Goal: Task Accomplishment & Management: Manage account settings

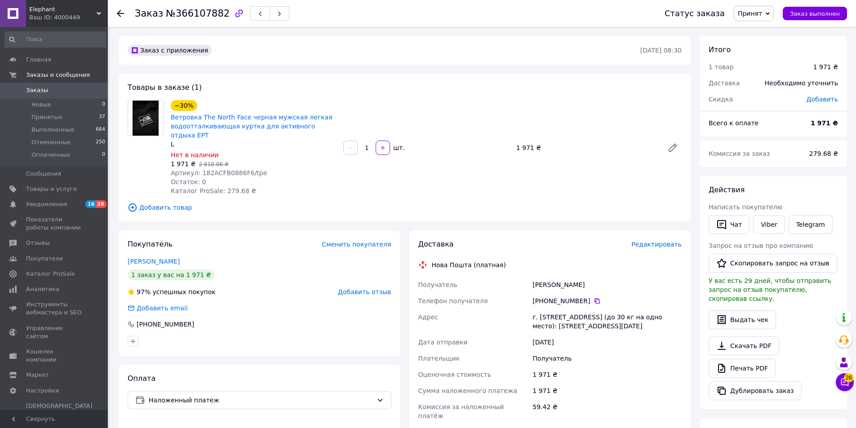
scroll to position [90, 0]
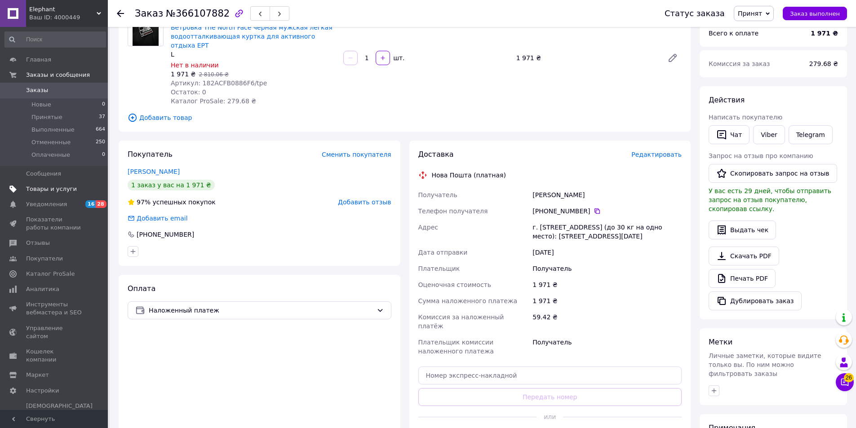
click at [55, 191] on span "Товары и услуги" at bounding box center [51, 189] width 51 height 8
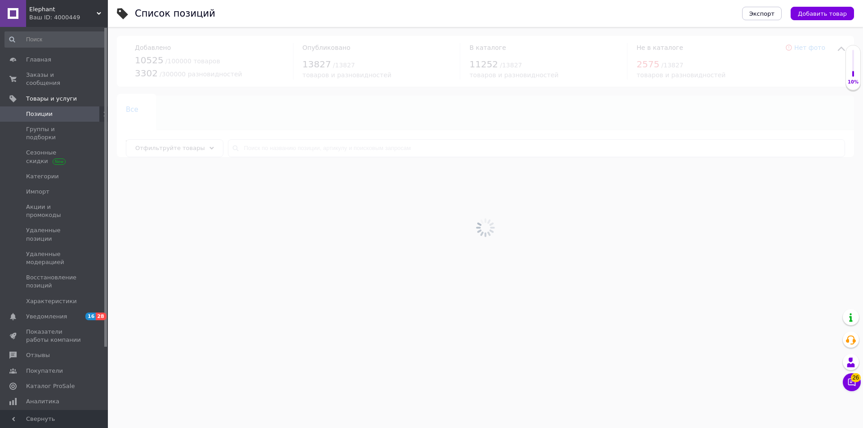
click at [284, 146] on div at bounding box center [485, 227] width 755 height 401
click at [281, 147] on input "text" at bounding box center [536, 148] width 617 height 18
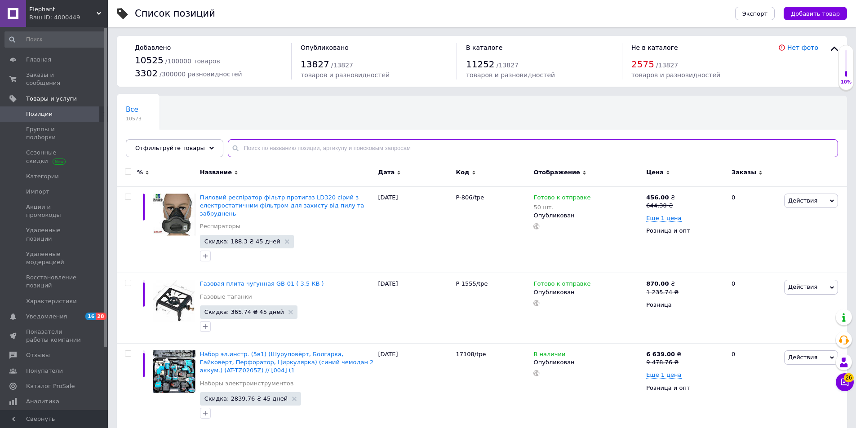
click at [276, 149] on input "text" at bounding box center [533, 148] width 611 height 18
paste input "4827005594008"
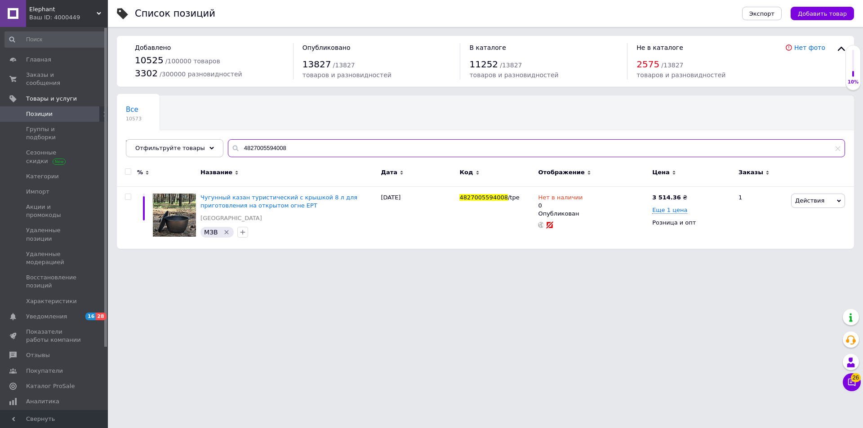
type input "4827005594008"
